Goal: Information Seeking & Learning: Learn about a topic

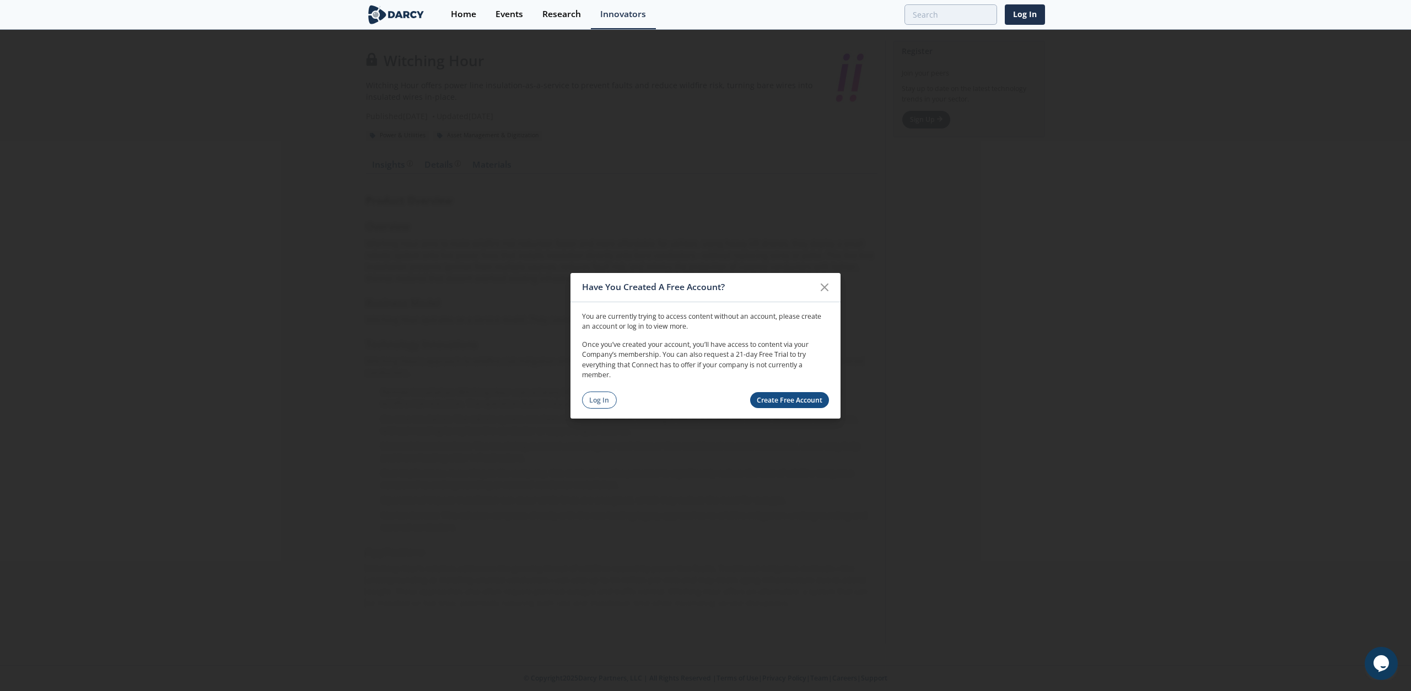
click at [818, 282] on icon at bounding box center [824, 286] width 13 height 13
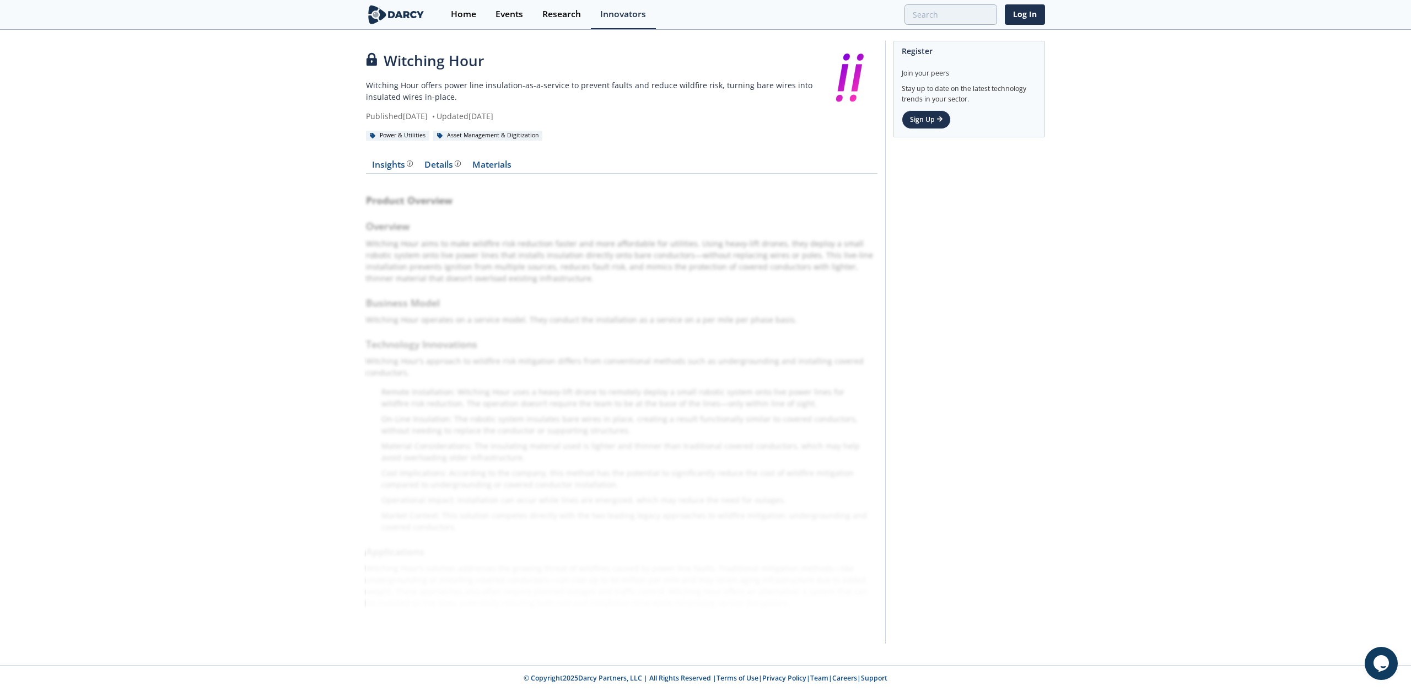
drag, startPoint x: 587, startPoint y: 274, endPoint x: 520, endPoint y: 234, distance: 78.2
click at [520, 234] on div "Product Overview Overview Witching Hour aims to make wildfire risk reduction fa…" at bounding box center [621, 406] width 511 height 450
click at [401, 168] on div "Insights" at bounding box center [392, 164] width 41 height 9
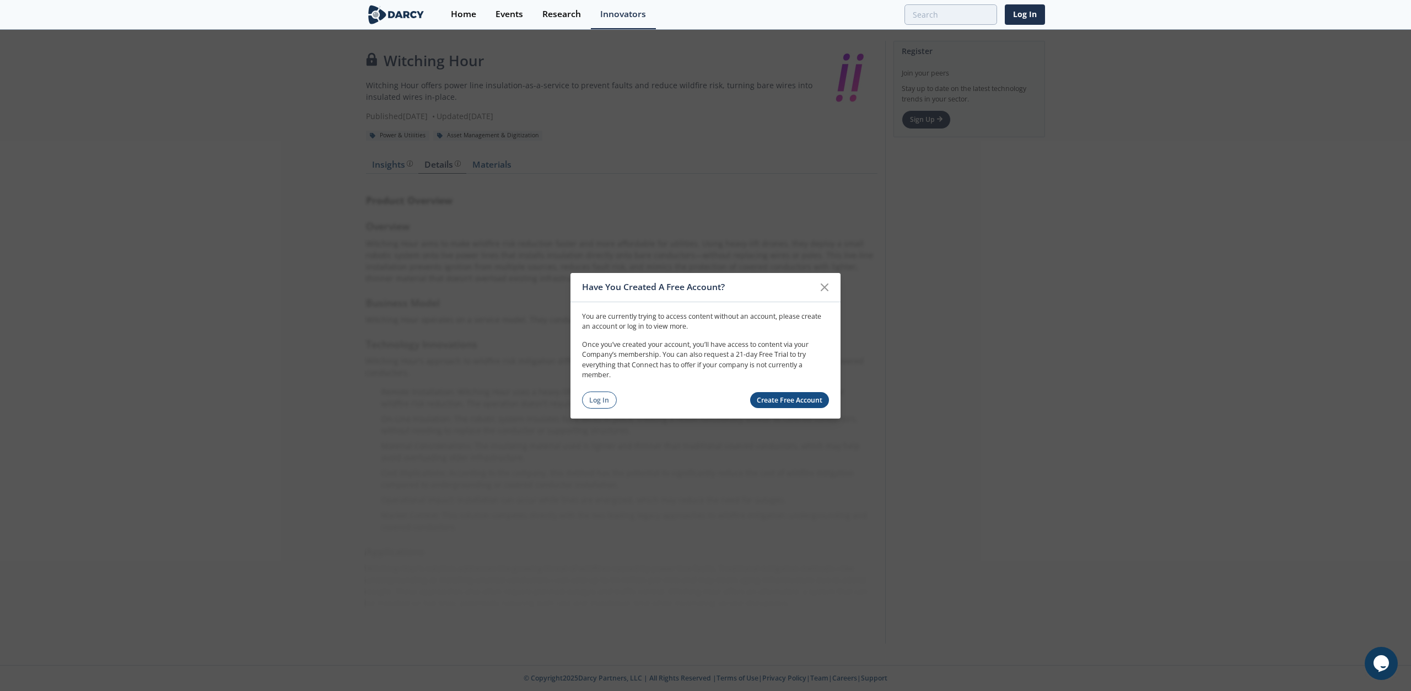
click at [923, 282] on div "Have You Created A Free Account? You are currently trying to access content wit…" at bounding box center [705, 345] width 1411 height 691
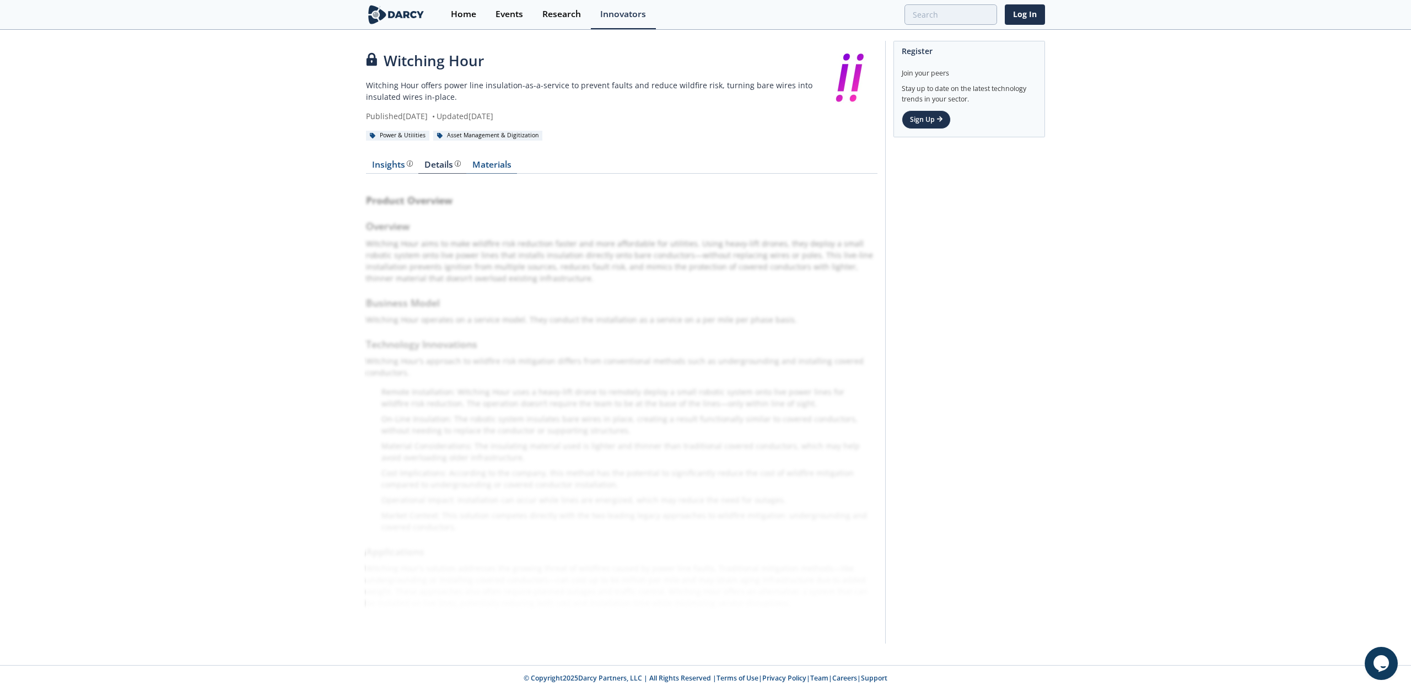
click at [488, 168] on link "Materials" at bounding box center [491, 166] width 51 height 13
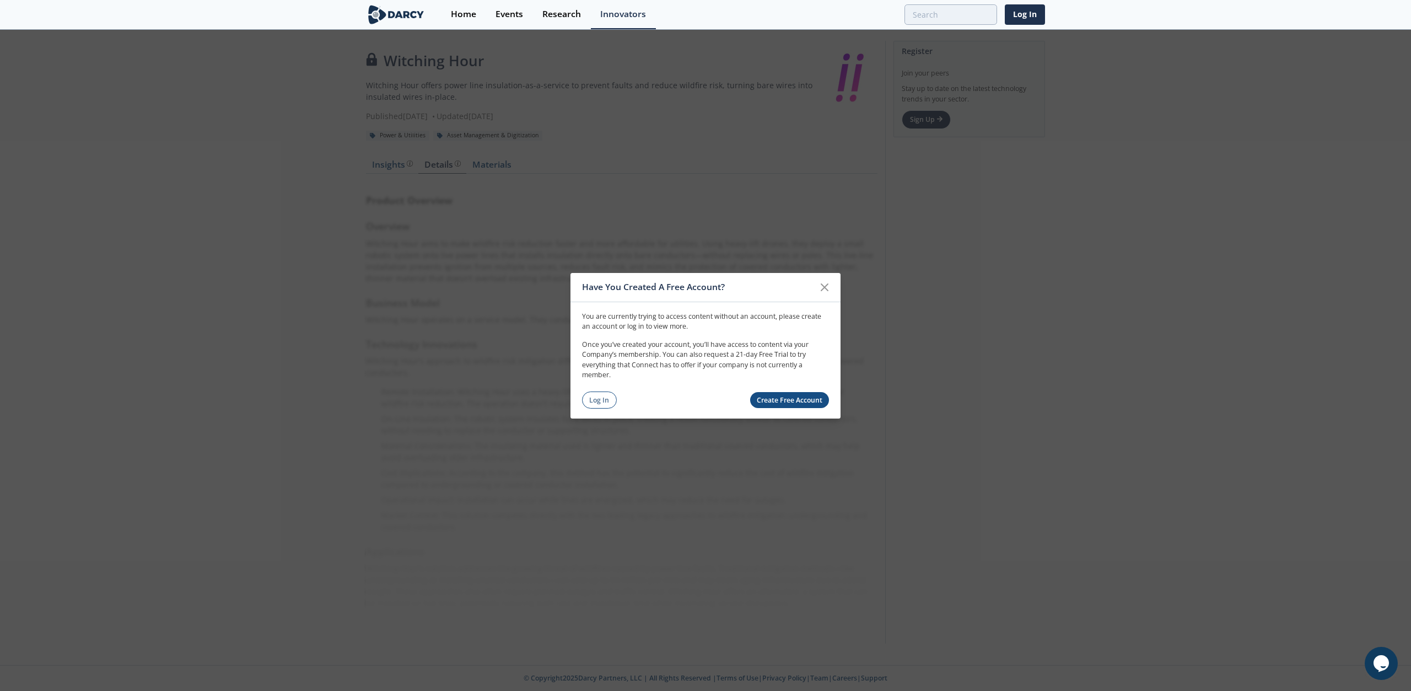
click at [497, 174] on div "Have You Created A Free Account? You are currently trying to access content wit…" at bounding box center [705, 345] width 1411 height 691
